Goal: Transaction & Acquisition: Download file/media

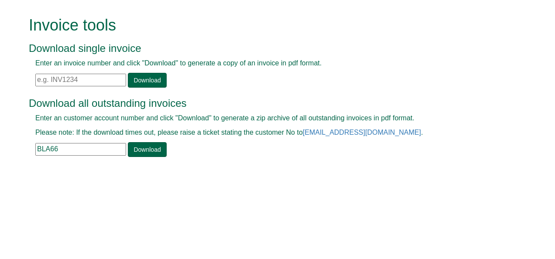
click at [72, 84] on input "text" at bounding box center [80, 80] width 91 height 13
paste input "INV1409209"
type input "INV1409209"
click at [143, 76] on link "Download" at bounding box center [147, 80] width 38 height 15
drag, startPoint x: 68, startPoint y: 148, endPoint x: 0, endPoint y: 192, distance: 80.6
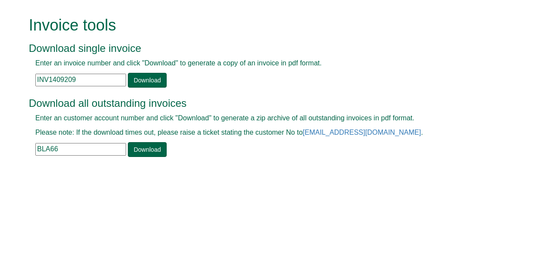
click at [0, 175] on html "Invoice tools Download single invoice Enter an invoice number and click "Downlo…" at bounding box center [277, 87] width 555 height 175
paste input "EV04"
click at [140, 155] on link "Download" at bounding box center [147, 149] width 38 height 15
drag, startPoint x: 74, startPoint y: 153, endPoint x: 0, endPoint y: 161, distance: 74.6
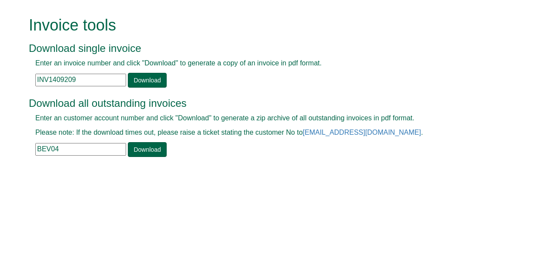
click at [0, 161] on html "Invoice tools Download single invoice Enter an invoice number and click "Downlo…" at bounding box center [277, 87] width 555 height 175
paste input "CAMB02"
click at [145, 148] on link "Download" at bounding box center [147, 149] width 38 height 15
drag, startPoint x: 69, startPoint y: 151, endPoint x: 0, endPoint y: 155, distance: 69.1
click at [0, 155] on html "Invoice tools Download single invoice Enter an invoice number and click "Downlo…" at bounding box center [277, 87] width 555 height 175
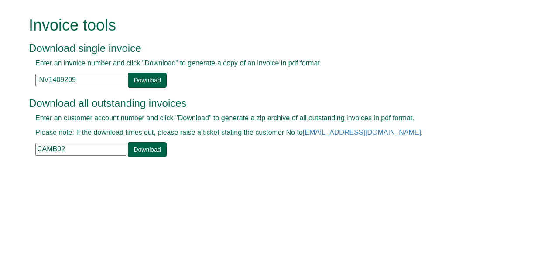
paste input "IT16"
type input "CIT162"
click at [137, 144] on link "Download" at bounding box center [147, 149] width 38 height 15
drag, startPoint x: 81, startPoint y: 80, endPoint x: 5, endPoint y: 79, distance: 75.9
click at [5, 79] on form "Invoice tools Download single invoice Enter an invoice number and click "Downlo…" at bounding box center [277, 87] width 555 height 175
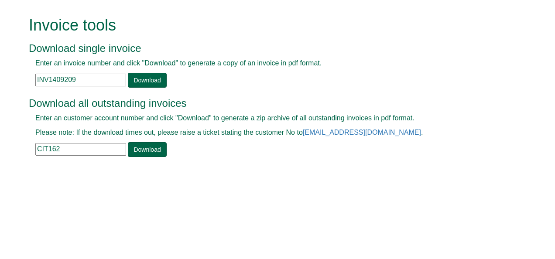
paste input "386538"
click at [144, 76] on link "Download" at bounding box center [147, 80] width 38 height 15
drag, startPoint x: 83, startPoint y: 83, endPoint x: 14, endPoint y: 91, distance: 69.4
click at [14, 91] on form "Invoice tools Download single invoice Enter an invoice number and click "Downlo…" at bounding box center [277, 87] width 555 height 175
paste input "409919"
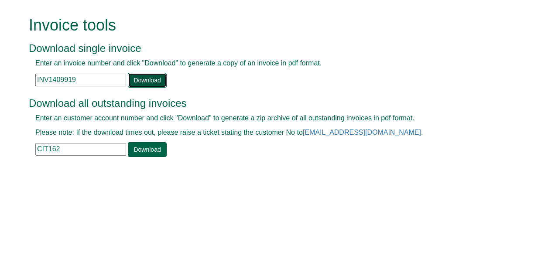
click at [134, 80] on link "Download" at bounding box center [147, 80] width 38 height 15
drag, startPoint x: 77, startPoint y: 78, endPoint x: 0, endPoint y: 82, distance: 77.3
click at [0, 82] on html "Invoice tools Download single invoice Enter an invoice number and click "Downlo…" at bounding box center [277, 87] width 555 height 175
paste input "313285"
click at [141, 79] on link "Download" at bounding box center [147, 80] width 38 height 15
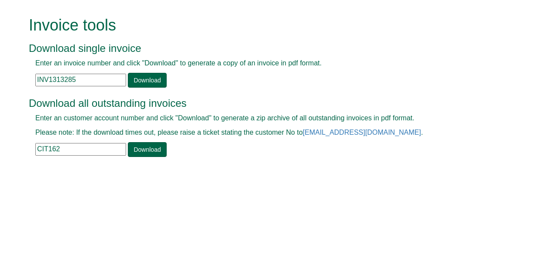
drag, startPoint x: 84, startPoint y: 75, endPoint x: 8, endPoint y: 92, distance: 77.8
click at [8, 92] on form "Invoice tools Download single invoice Enter an invoice number and click "Downlo…" at bounding box center [277, 87] width 555 height 175
paste input "82340"
click at [144, 78] on link "Download" at bounding box center [147, 80] width 38 height 15
drag, startPoint x: 87, startPoint y: 81, endPoint x: 0, endPoint y: 89, distance: 87.6
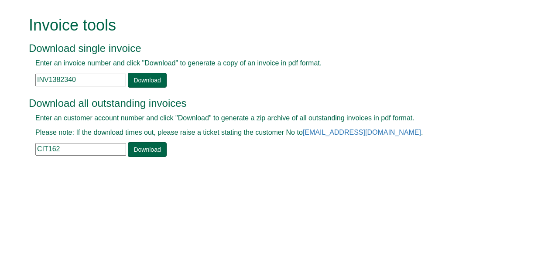
click at [0, 89] on html "Invoice tools Download single invoice Enter an invoice number and click "Downlo…" at bounding box center [277, 87] width 555 height 175
paste input "8837"
type input "INV1388837"
click at [147, 80] on link "Download" at bounding box center [147, 80] width 38 height 15
drag, startPoint x: 92, startPoint y: 144, endPoint x: 0, endPoint y: 166, distance: 94.2
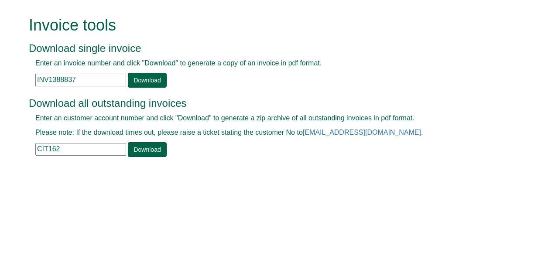
click at [0, 166] on html "Invoice tools Download single invoice Enter an invoice number and click "Downlo…" at bounding box center [277, 87] width 555 height 175
paste input "BAR75"
type input "BAR75"
click at [140, 150] on link "Download" at bounding box center [147, 149] width 38 height 15
drag, startPoint x: 82, startPoint y: 84, endPoint x: 0, endPoint y: 105, distance: 85.1
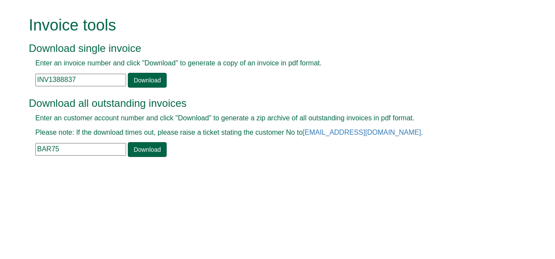
click at [0, 105] on html "Invoice tools Download single invoice Enter an invoice number and click "Downlo…" at bounding box center [277, 87] width 555 height 175
paste input "407904"
click at [140, 85] on link "Download" at bounding box center [147, 80] width 38 height 15
drag, startPoint x: 81, startPoint y: 79, endPoint x: 0, endPoint y: 87, distance: 81.5
click at [0, 87] on html "Invoice tools Download single invoice Enter an invoice number and click "Downlo…" at bounding box center [277, 87] width 555 height 175
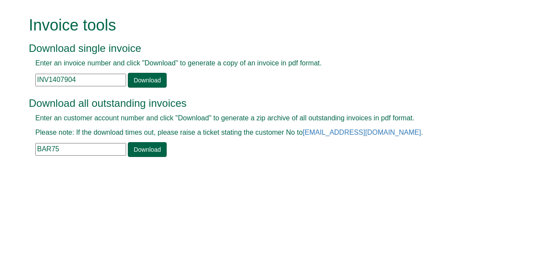
paste input "202475"
type input "INV1202475"
click at [140, 79] on link "Download" at bounding box center [147, 80] width 38 height 15
drag, startPoint x: 71, startPoint y: 152, endPoint x: 0, endPoint y: 151, distance: 71.1
click at [0, 151] on html "Invoice tools Download single invoice Enter an invoice number and click "Downlo…" at bounding box center [277, 87] width 555 height 175
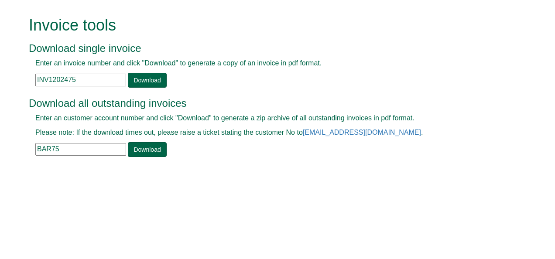
paste input "AIE02"
click at [144, 147] on link "Download" at bounding box center [147, 149] width 38 height 15
drag, startPoint x: 60, startPoint y: 151, endPoint x: 0, endPoint y: 161, distance: 61.0
click at [0, 161] on html "Invoice tools Download single invoice Enter an invoice number and click "Downlo…" at bounding box center [277, 87] width 555 height 175
paste input "EC01"
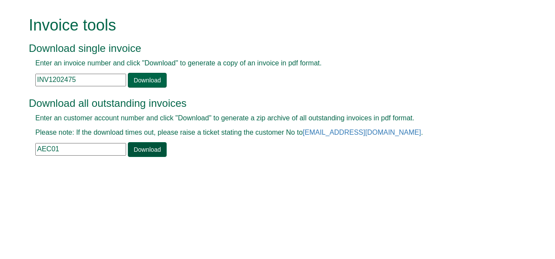
type input "AEC01"
click at [142, 150] on link "Download" at bounding box center [147, 149] width 38 height 15
